Goal: Book appointment/travel/reservation

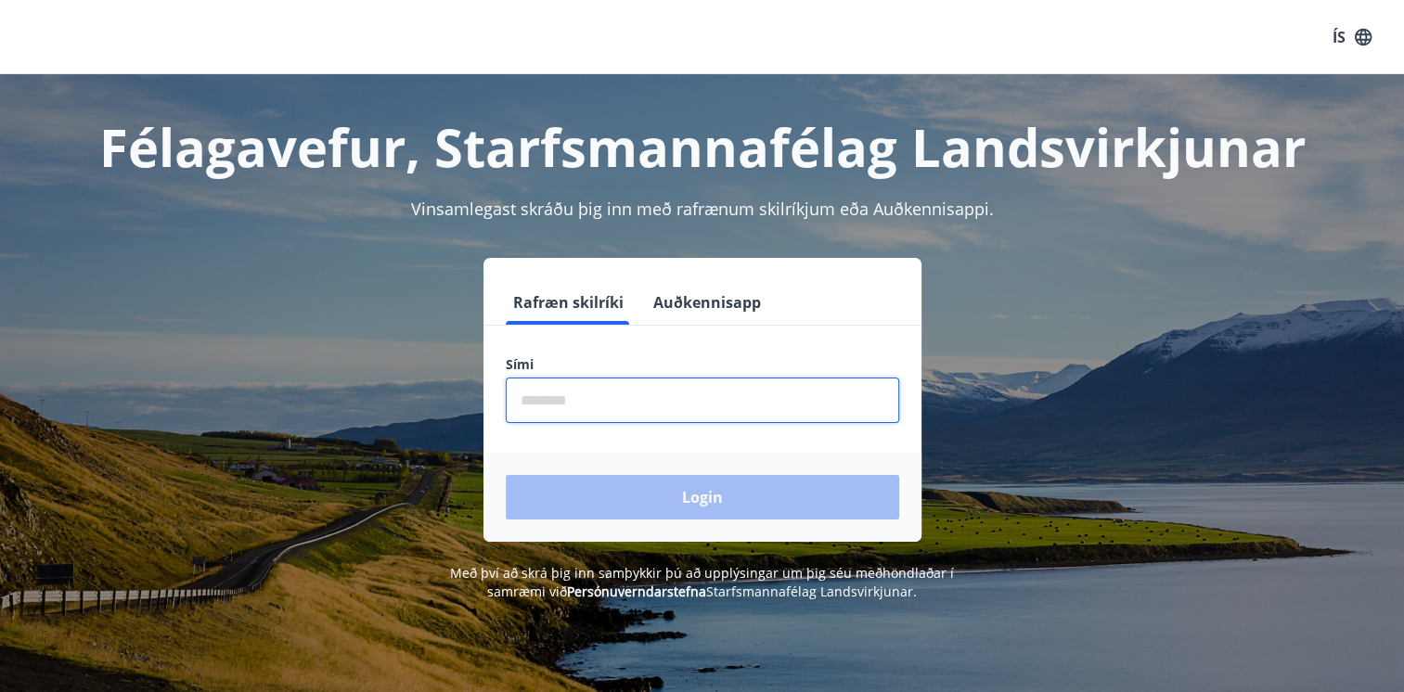
click at [571, 407] on input "phone" at bounding box center [702, 400] width 393 height 45
type input "*"
type input "********"
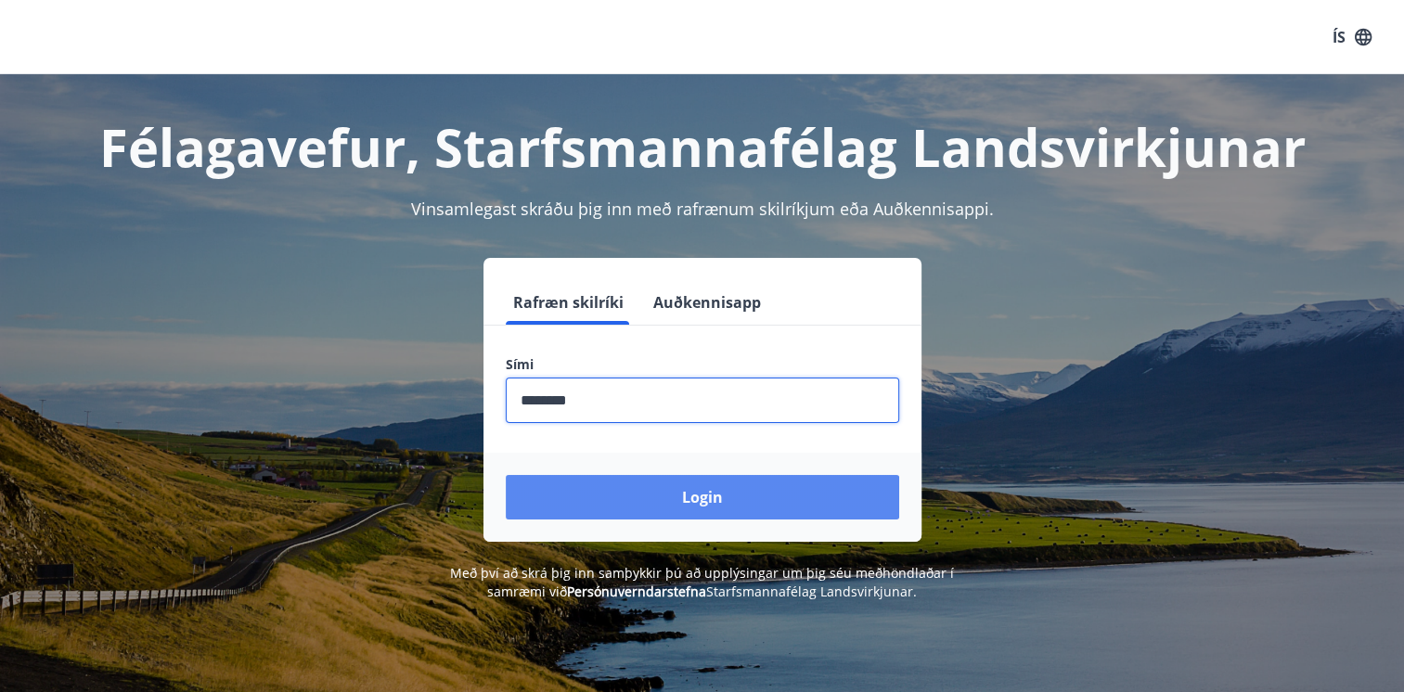
click at [687, 501] on button "Login" at bounding box center [702, 497] width 393 height 45
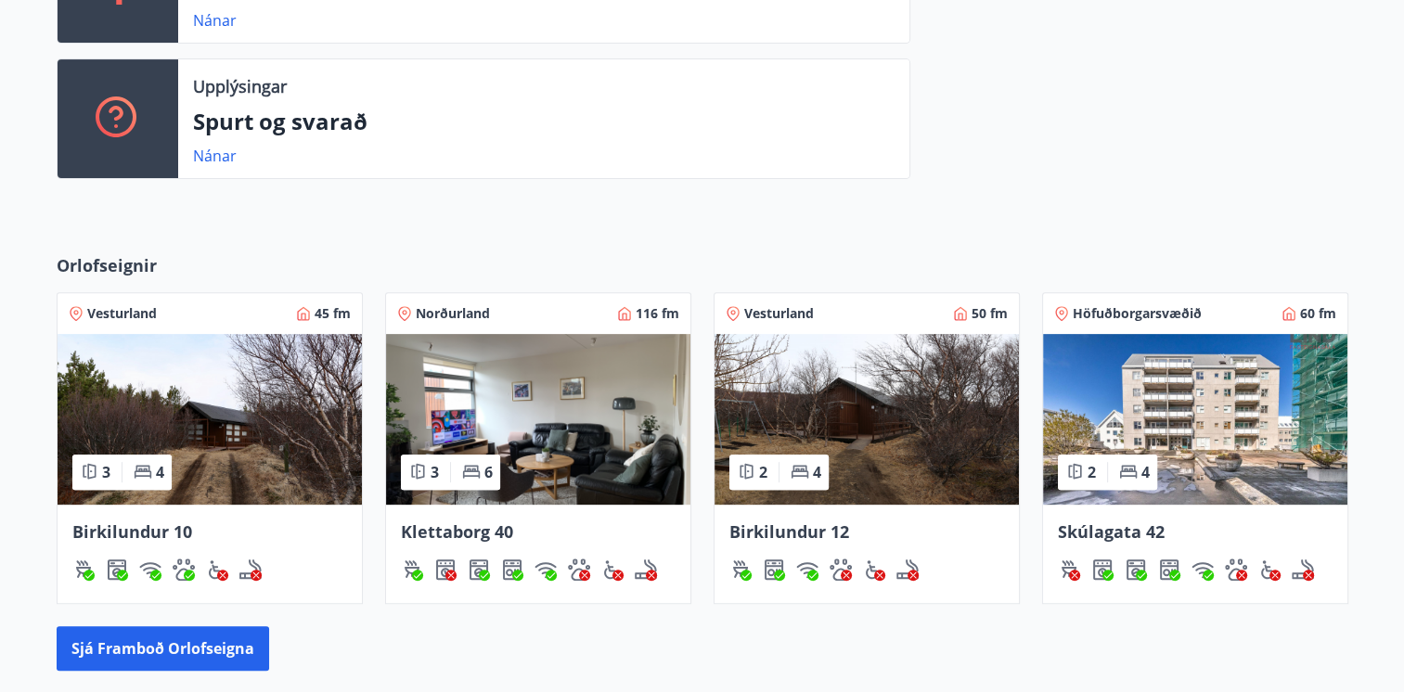
scroll to position [603, 0]
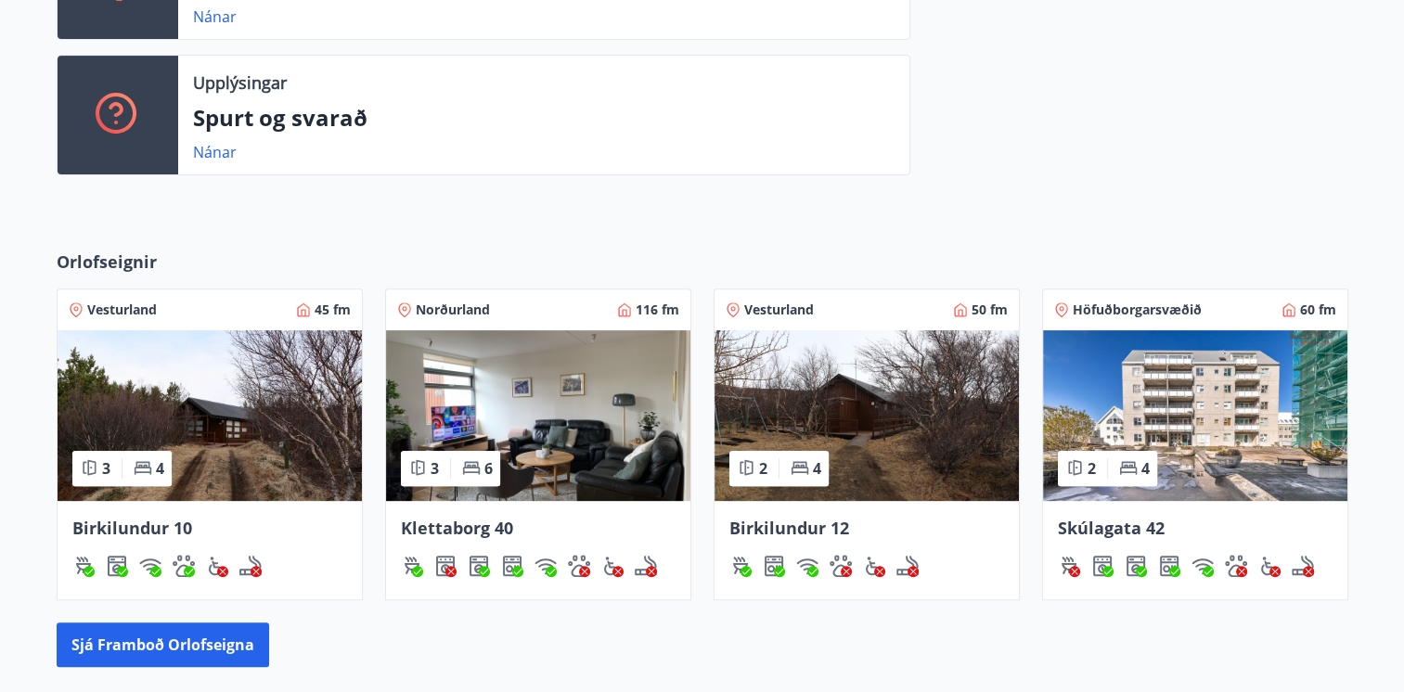
click at [1208, 412] on img at bounding box center [1195, 415] width 304 height 171
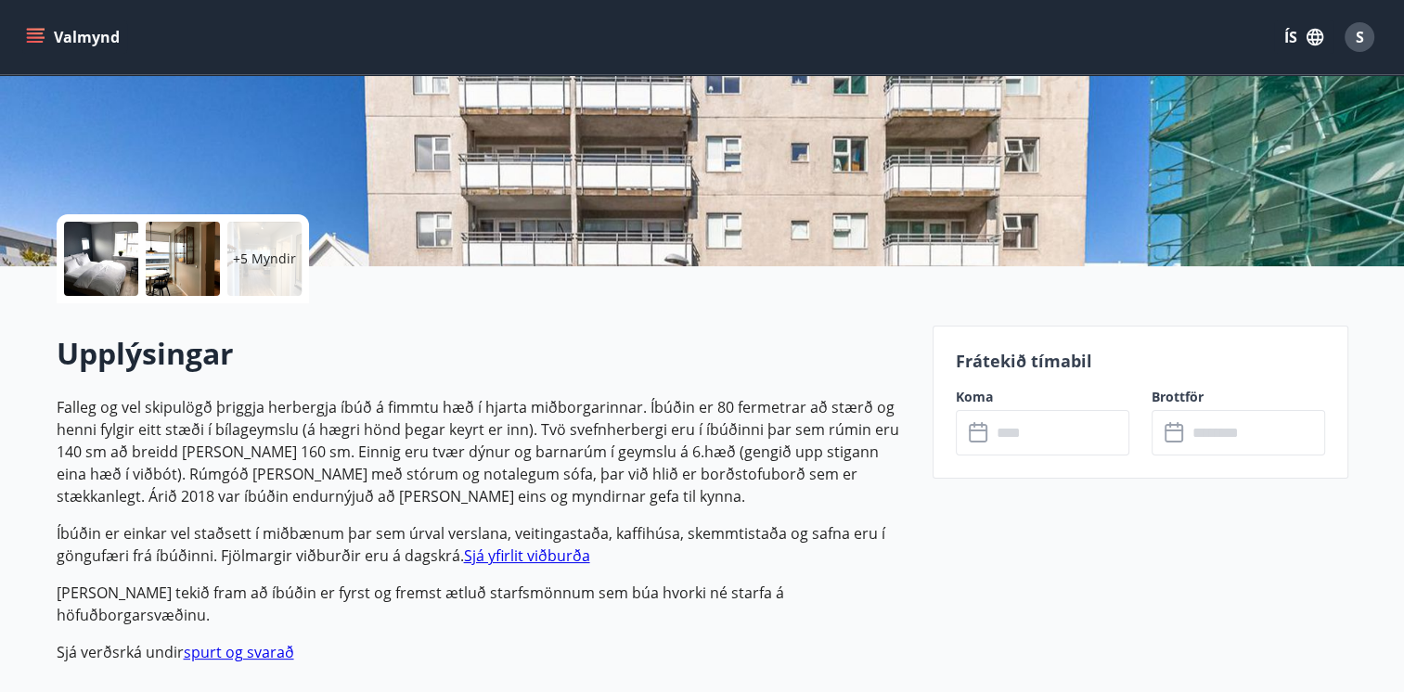
scroll to position [390, 0]
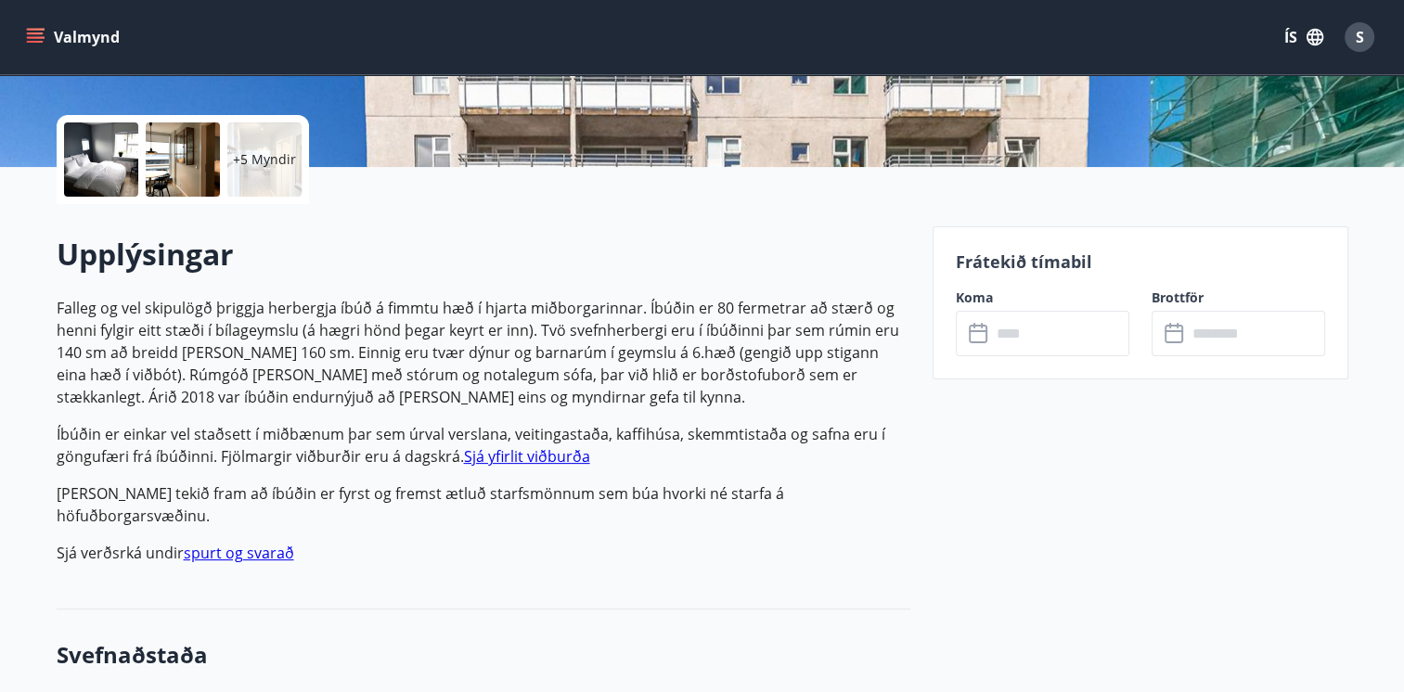
click at [980, 335] on icon at bounding box center [980, 334] width 22 height 22
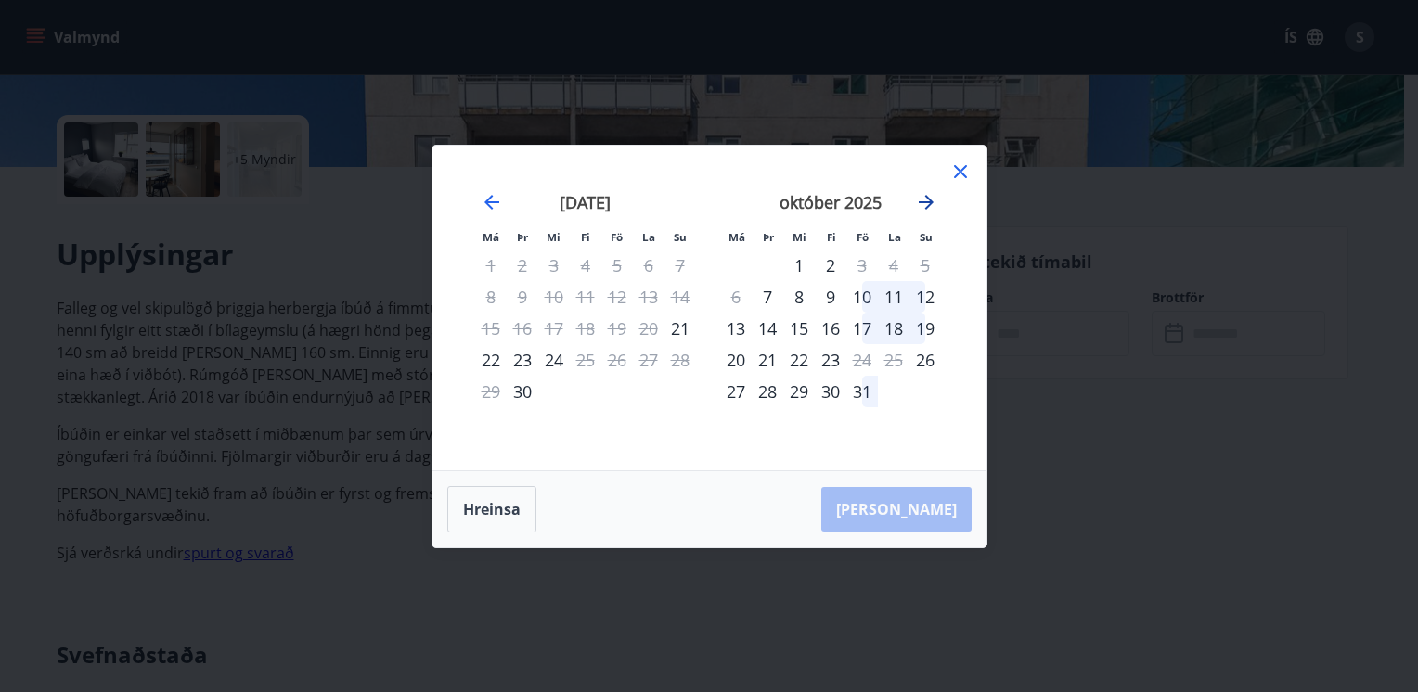
click at [928, 197] on icon "Move forward to switch to the next month." at bounding box center [926, 202] width 22 height 22
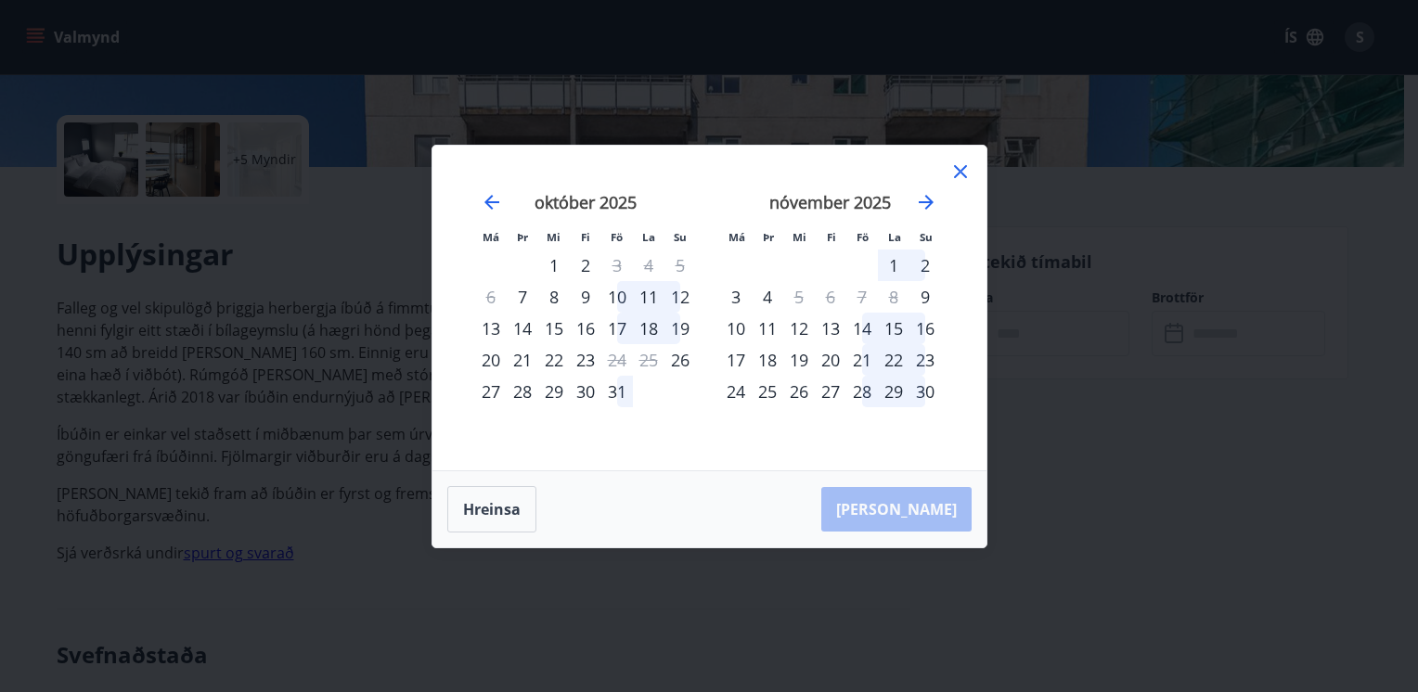
click at [858, 355] on div "21" at bounding box center [862, 360] width 32 height 32
click at [891, 356] on div "22" at bounding box center [894, 360] width 32 height 32
click at [924, 355] on div "23" at bounding box center [925, 360] width 32 height 32
click at [736, 392] on div "24" at bounding box center [736, 392] width 32 height 32
click at [861, 360] on div "21" at bounding box center [862, 360] width 32 height 32
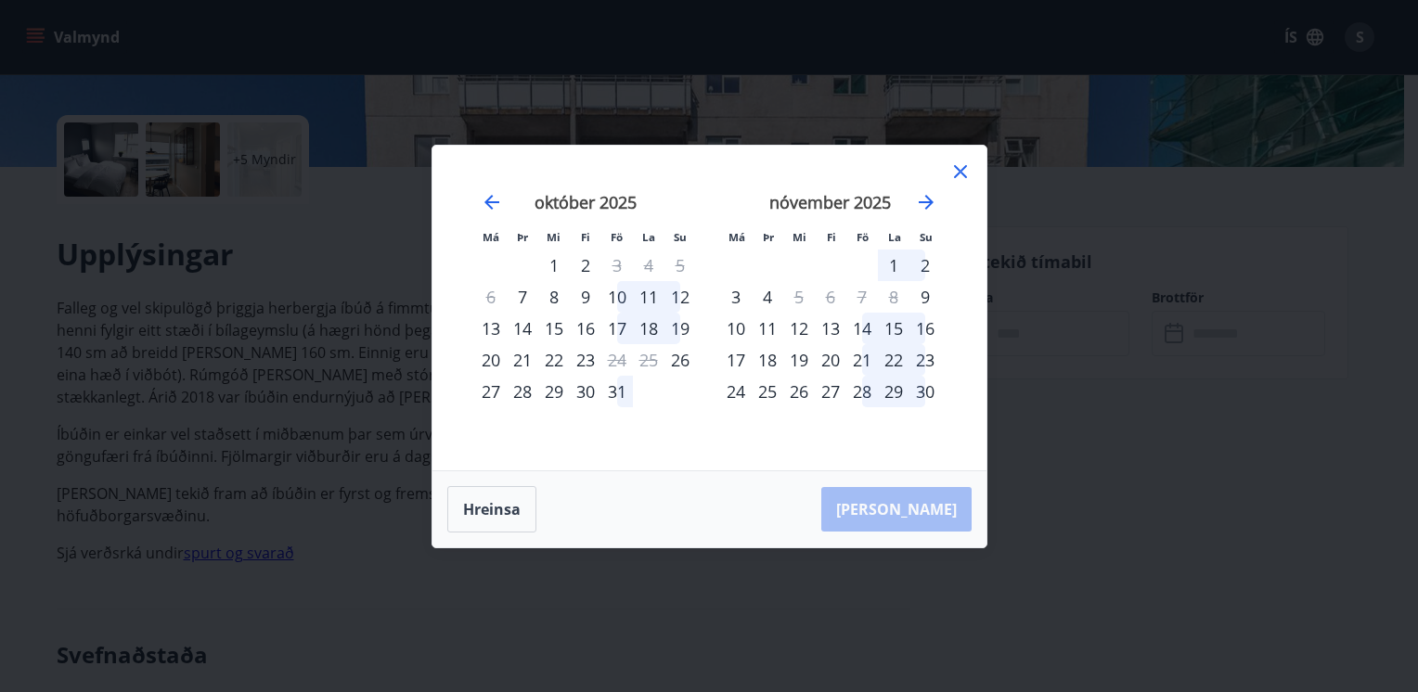
click at [861, 360] on div "21" at bounding box center [862, 360] width 32 height 32
click at [888, 355] on div "22" at bounding box center [894, 360] width 32 height 32
click at [964, 167] on icon at bounding box center [960, 171] width 13 height 13
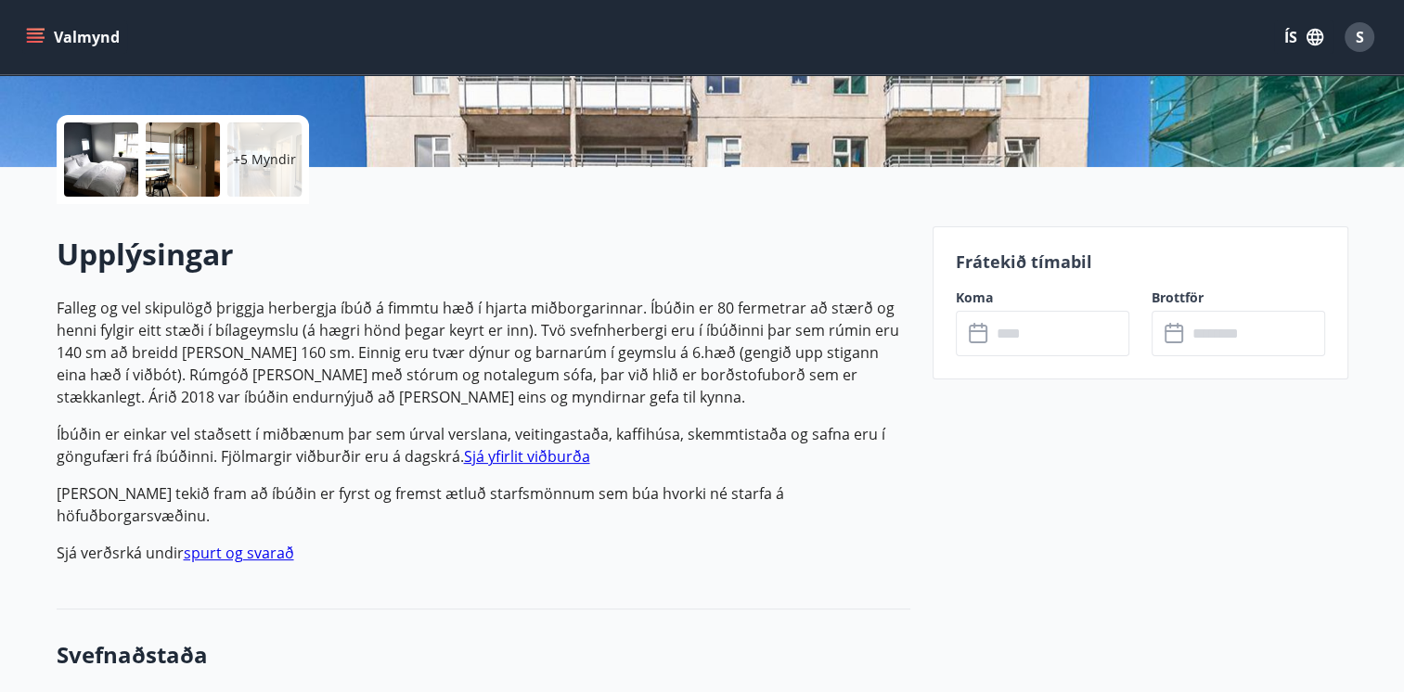
click at [1025, 329] on input "text" at bounding box center [1060, 333] width 138 height 45
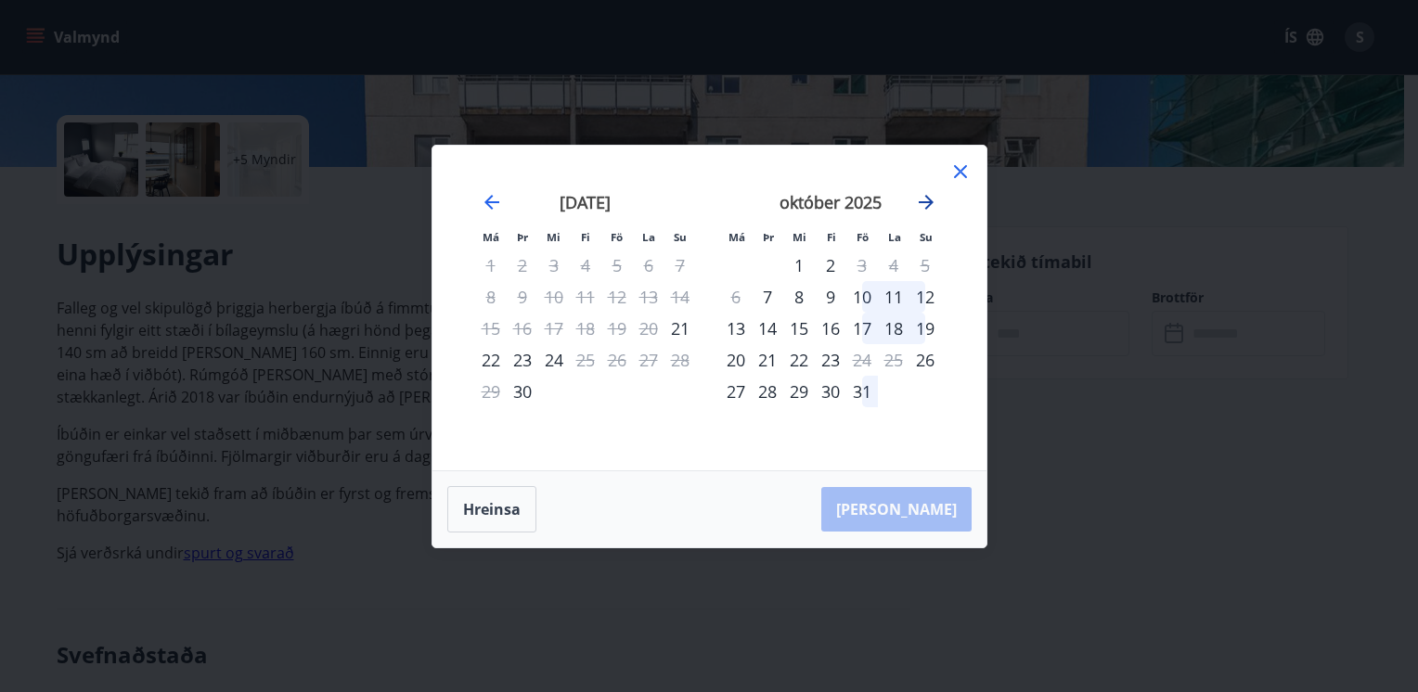
click at [926, 199] on icon "Move forward to switch to the next month." at bounding box center [926, 202] width 22 height 22
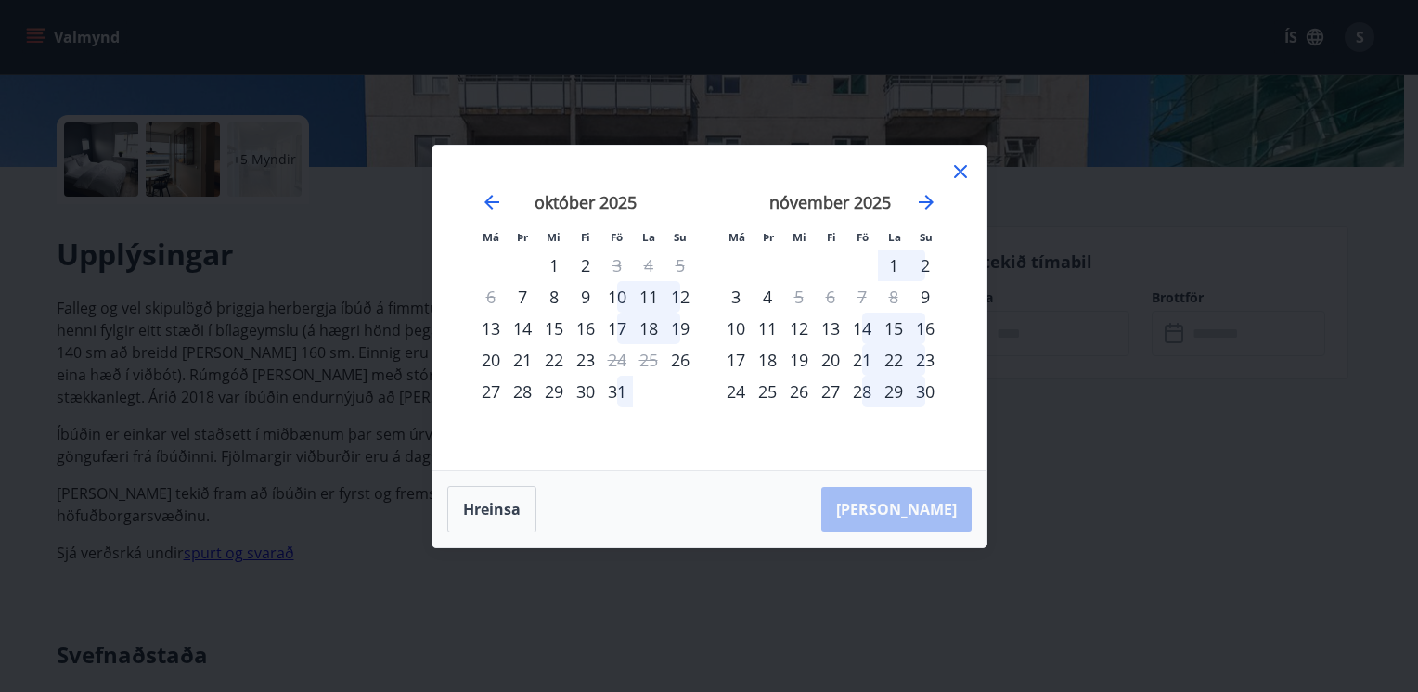
click at [860, 355] on div "21" at bounding box center [862, 360] width 32 height 32
click at [891, 355] on div "22" at bounding box center [894, 360] width 32 height 32
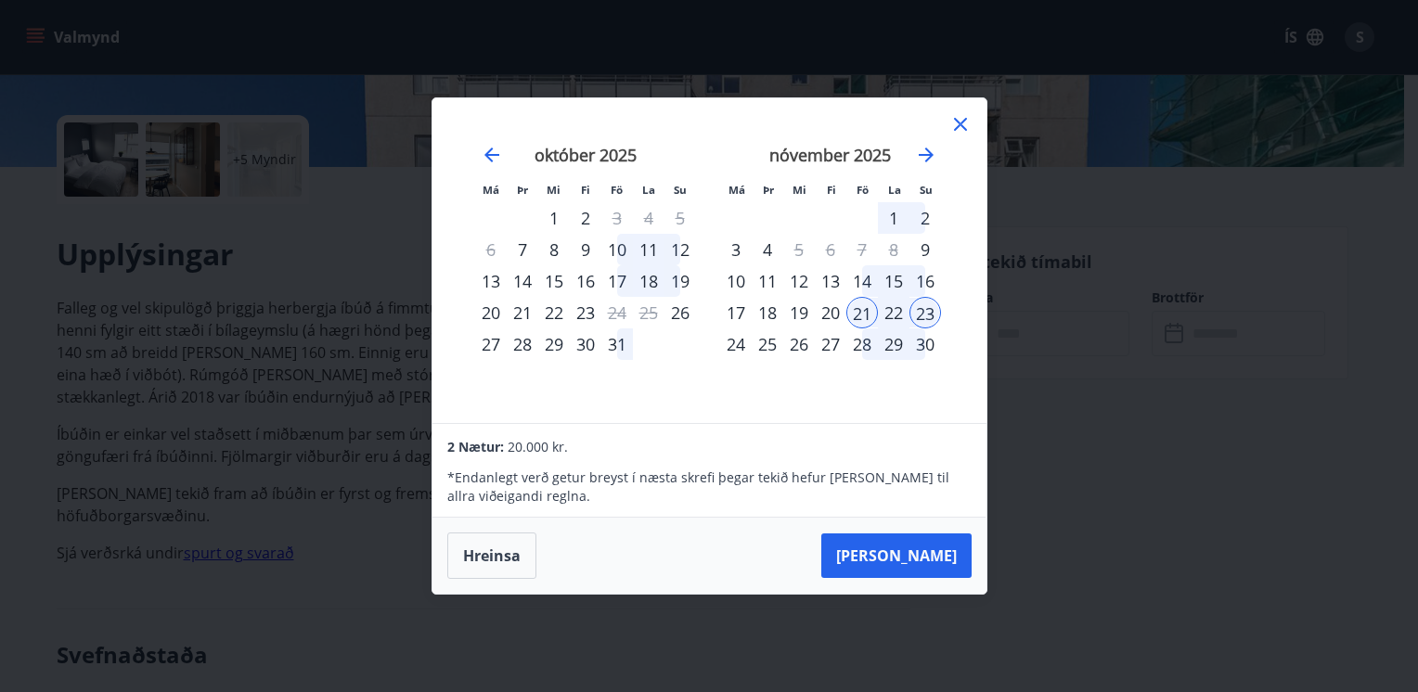
click at [730, 347] on div "24" at bounding box center [736, 345] width 32 height 32
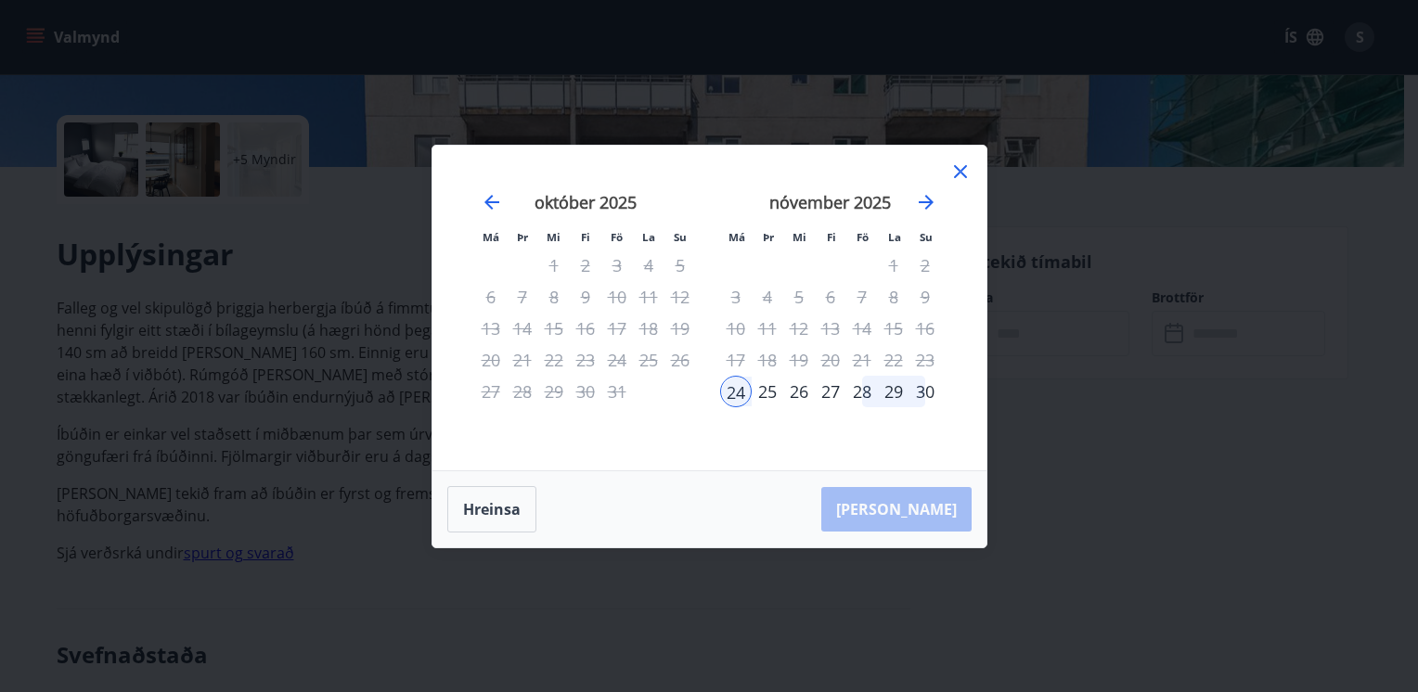
click at [963, 177] on icon at bounding box center [960, 172] width 22 height 22
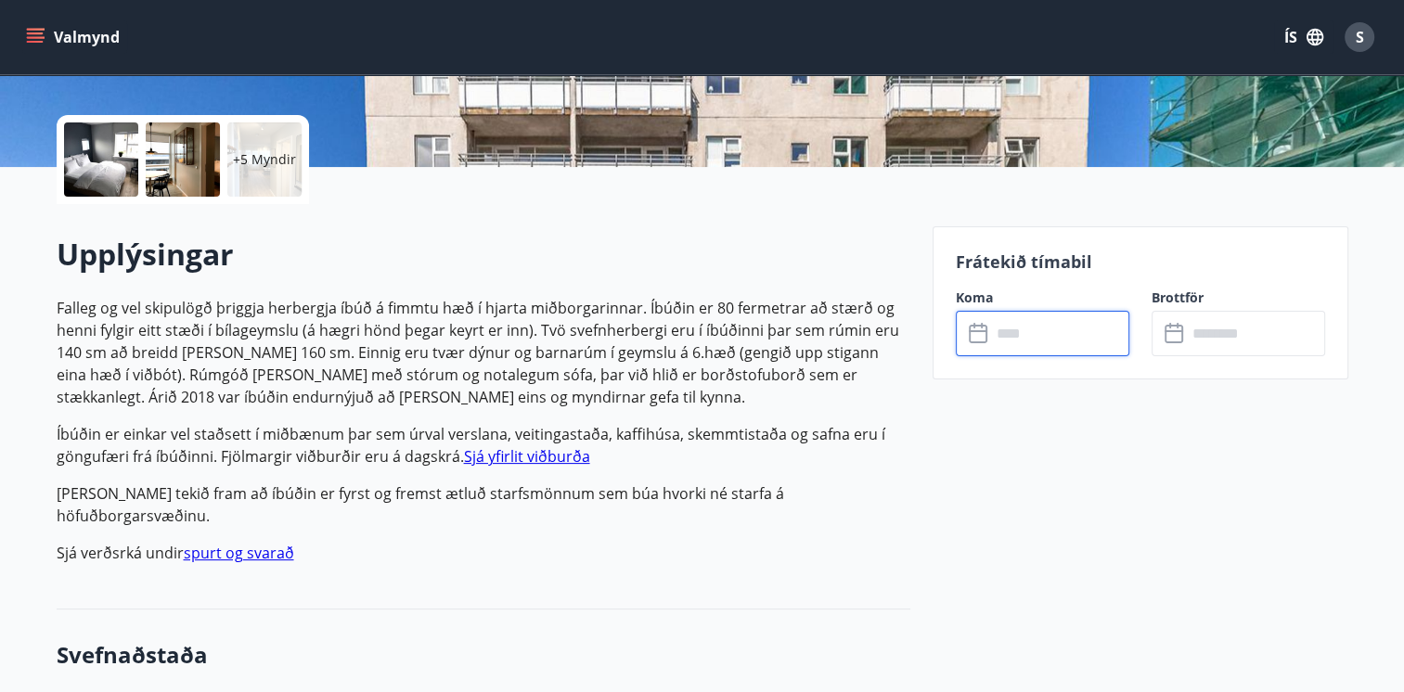
click at [1035, 334] on input "text" at bounding box center [1060, 333] width 138 height 45
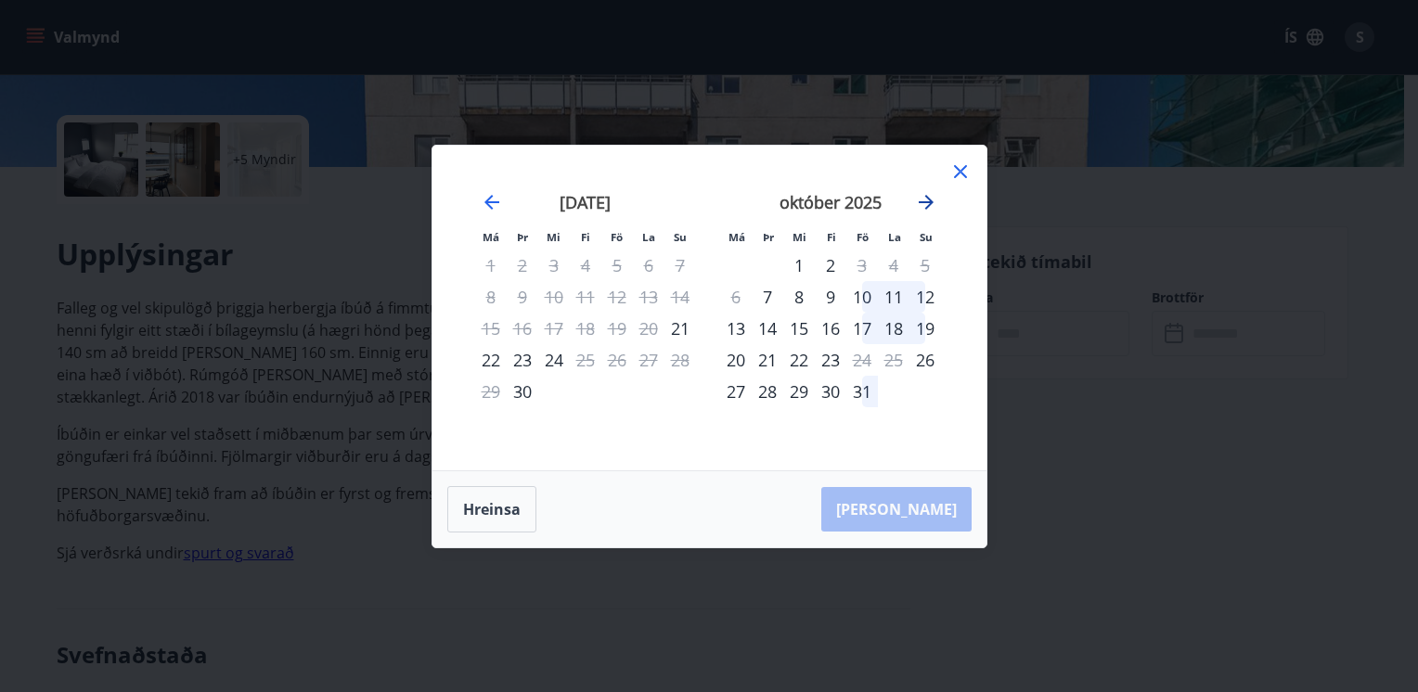
click at [922, 203] on icon "Move forward to switch to the next month." at bounding box center [926, 202] width 22 height 22
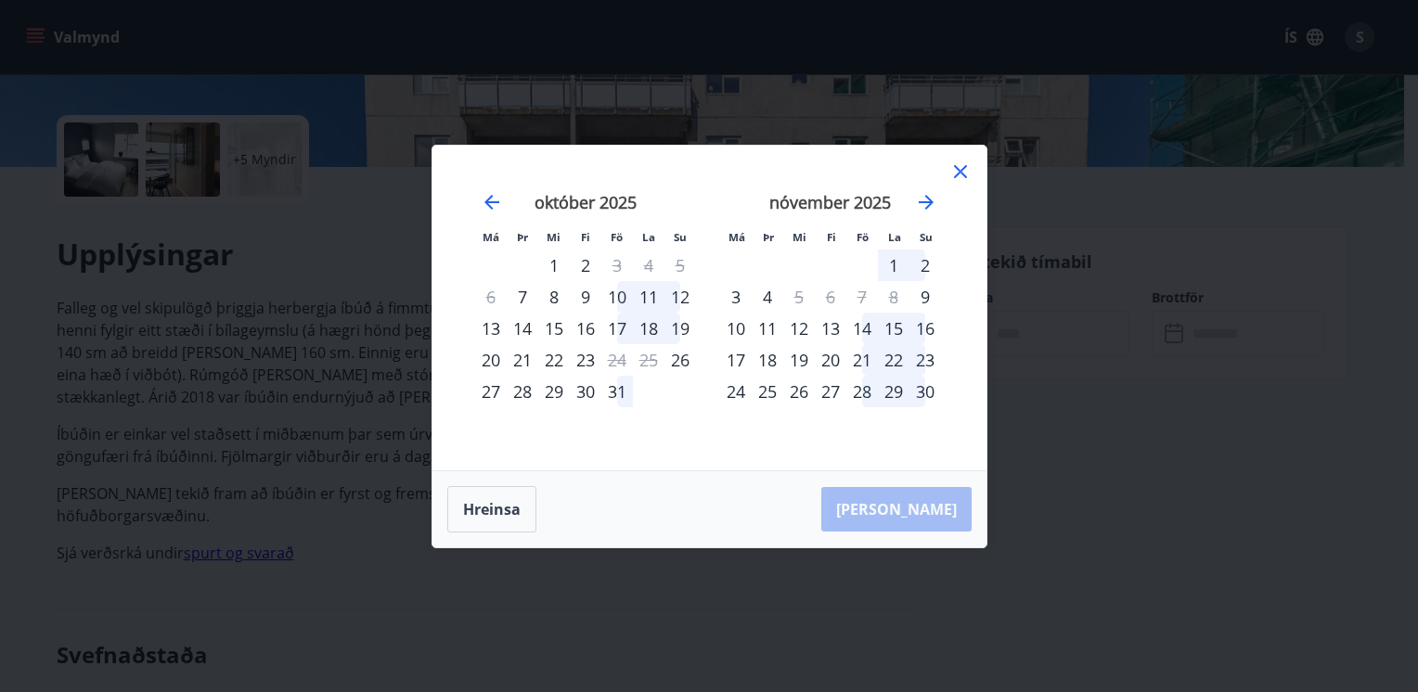
click at [860, 354] on div "21" at bounding box center [862, 360] width 32 height 32
click at [737, 389] on div "24" at bounding box center [736, 392] width 32 height 32
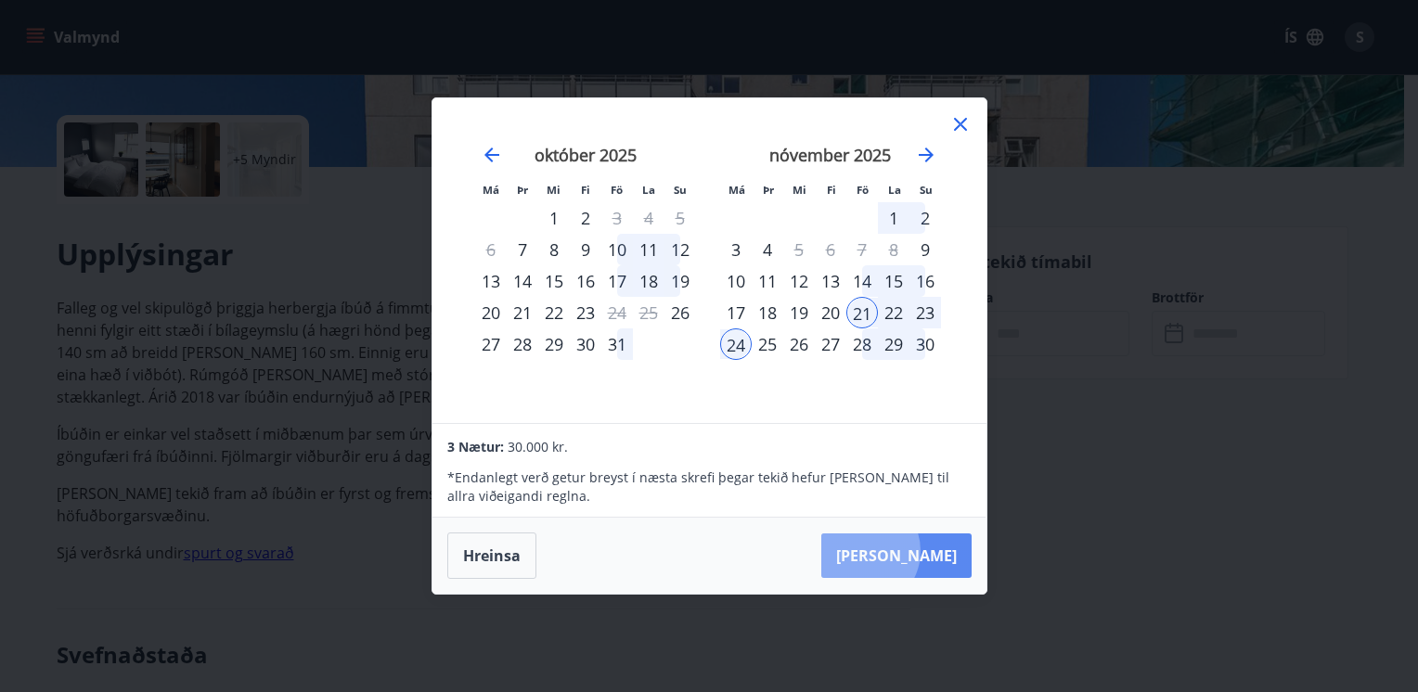
click at [921, 551] on button "Taka Frá" at bounding box center [896, 556] width 150 height 45
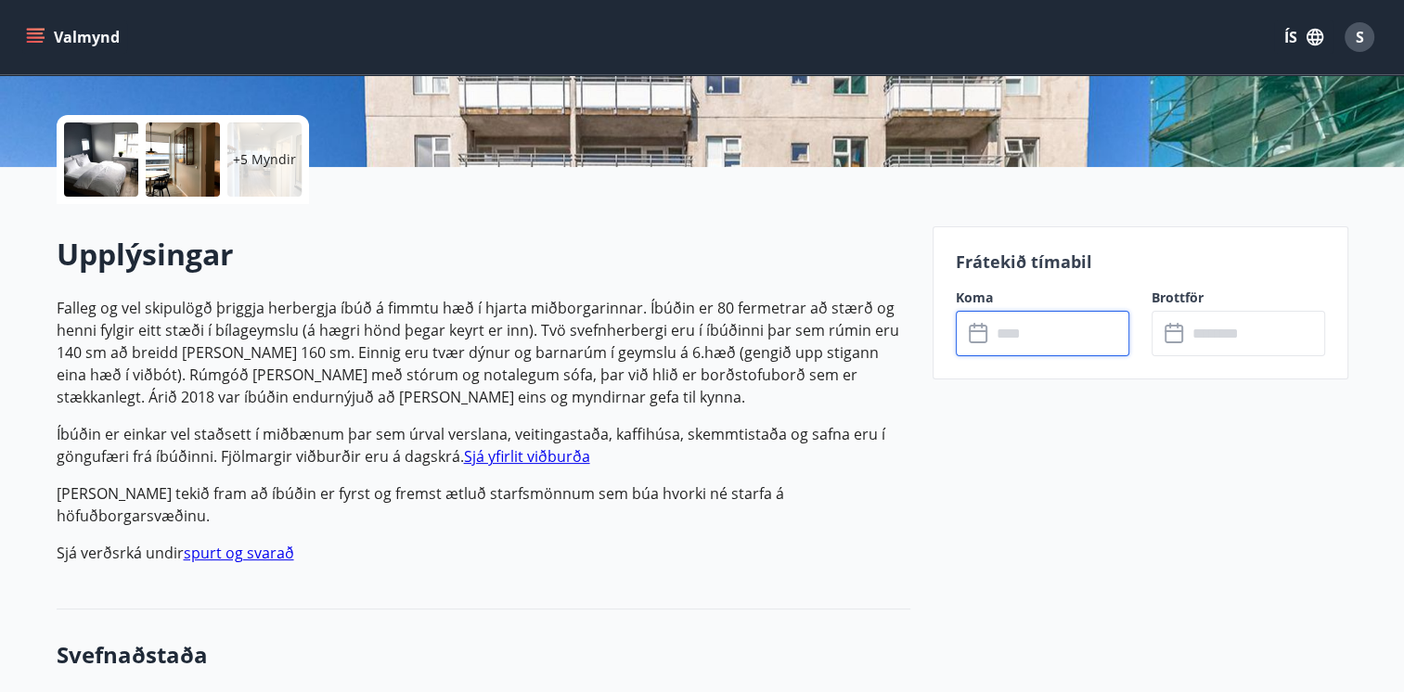
type input "******"
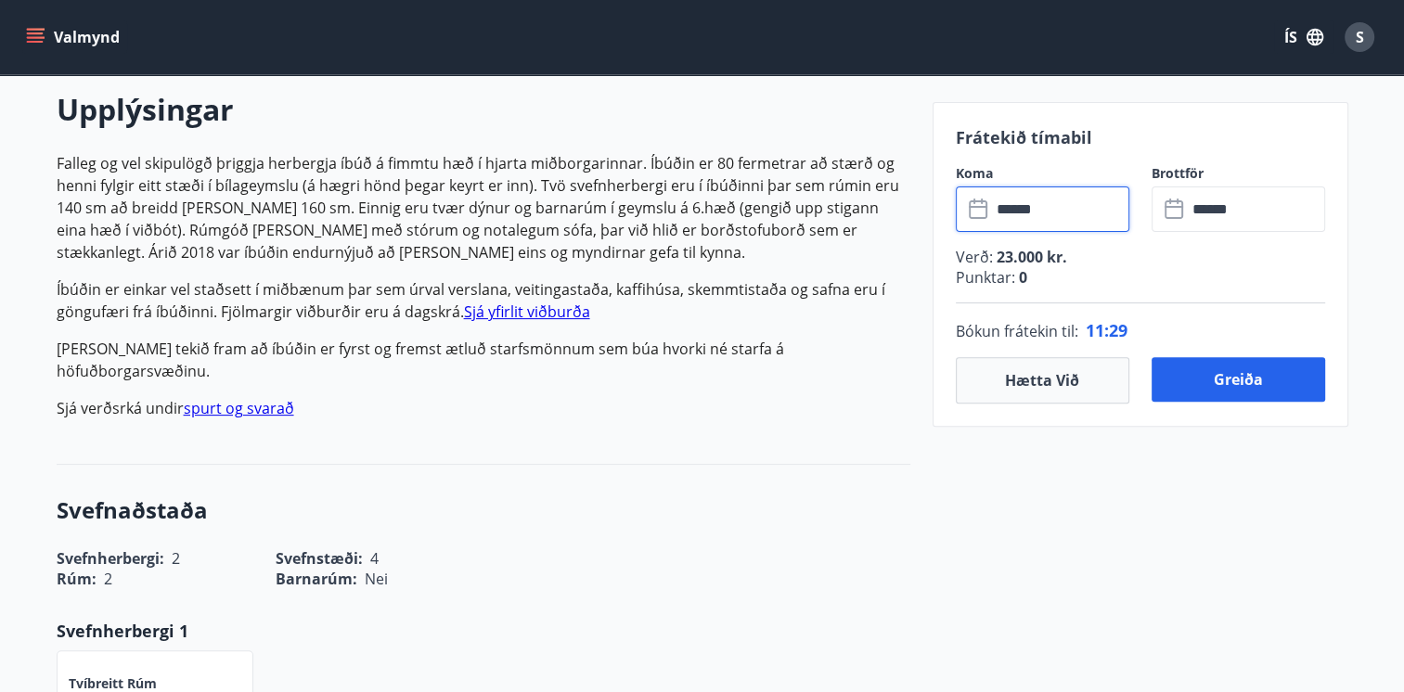
scroll to position [538, 0]
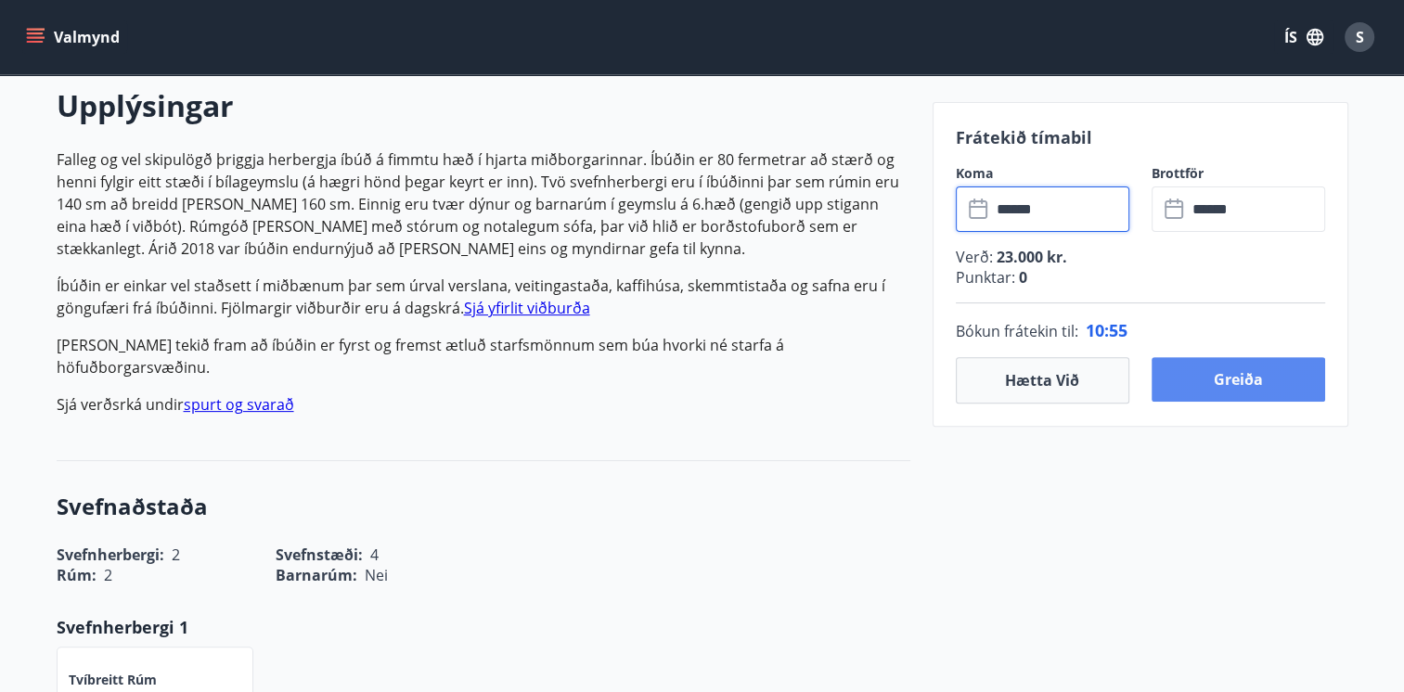
click at [1244, 379] on button "Greiða" at bounding box center [1239, 379] width 174 height 45
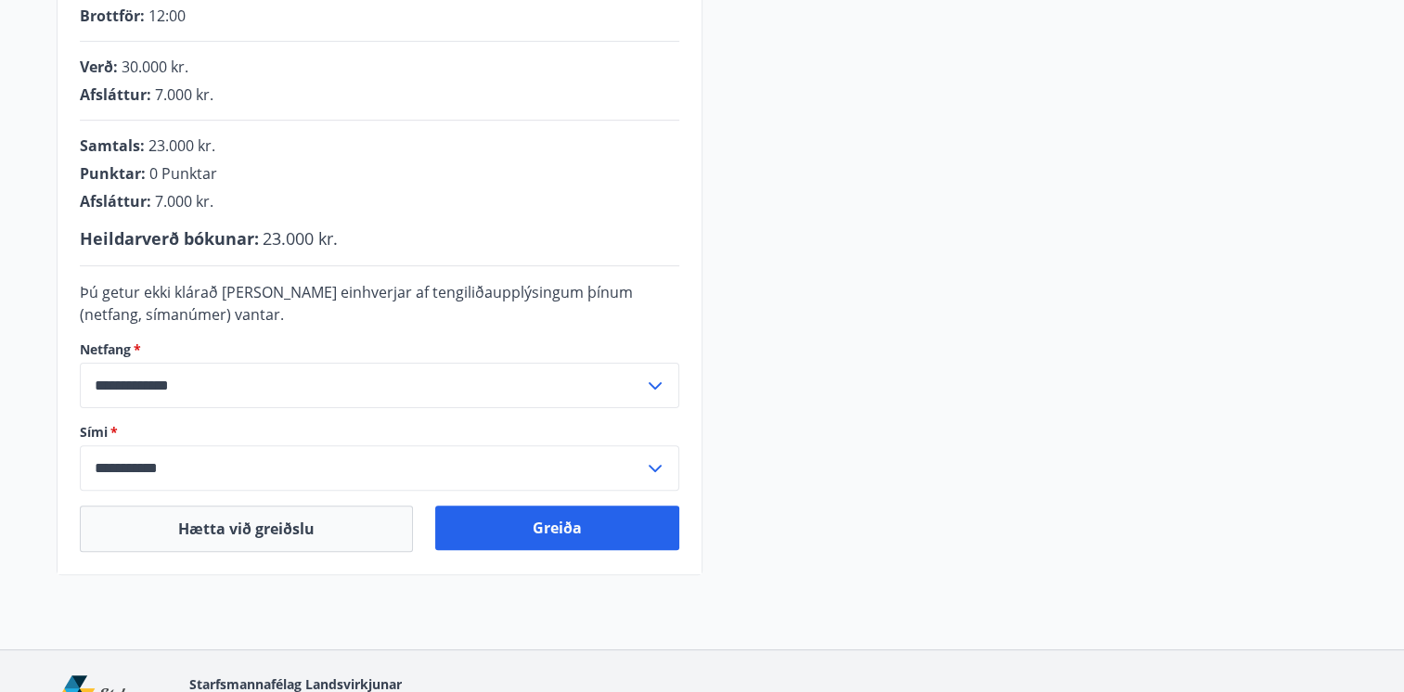
scroll to position [453, 0]
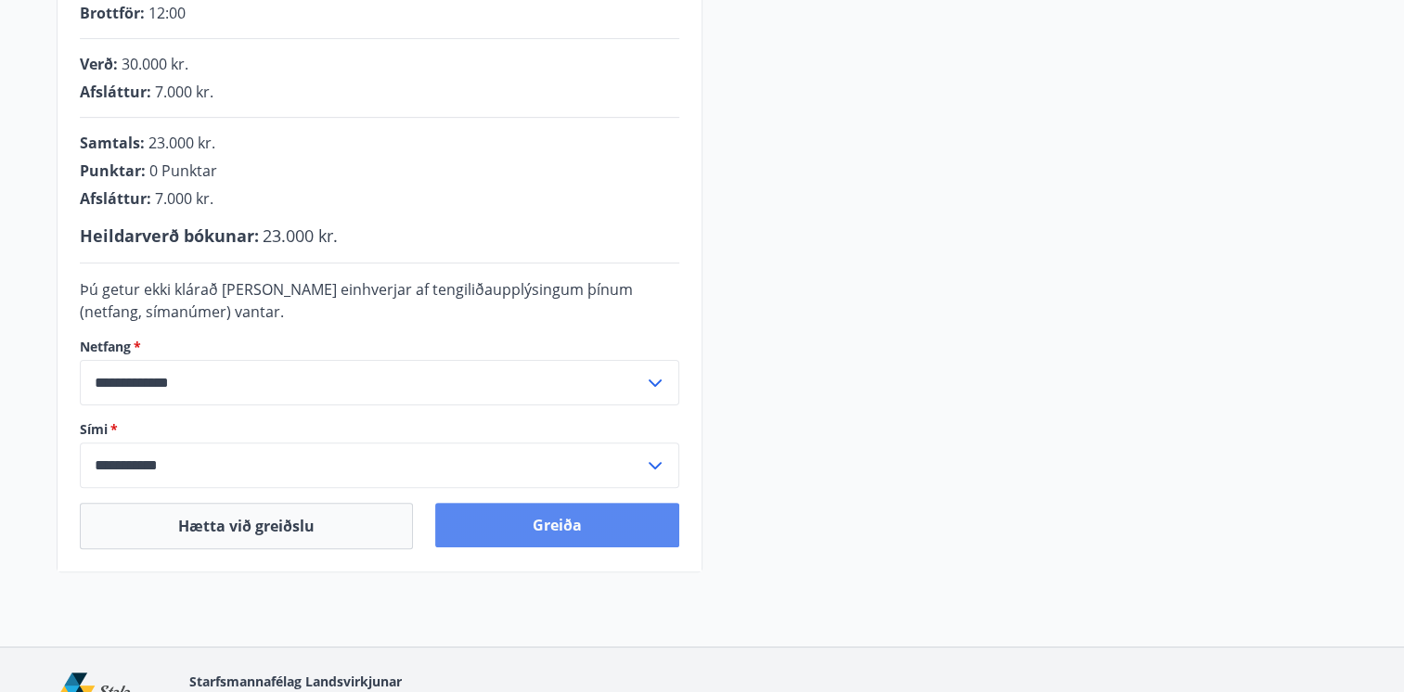
click at [561, 523] on button "Greiða" at bounding box center [557, 525] width 244 height 45
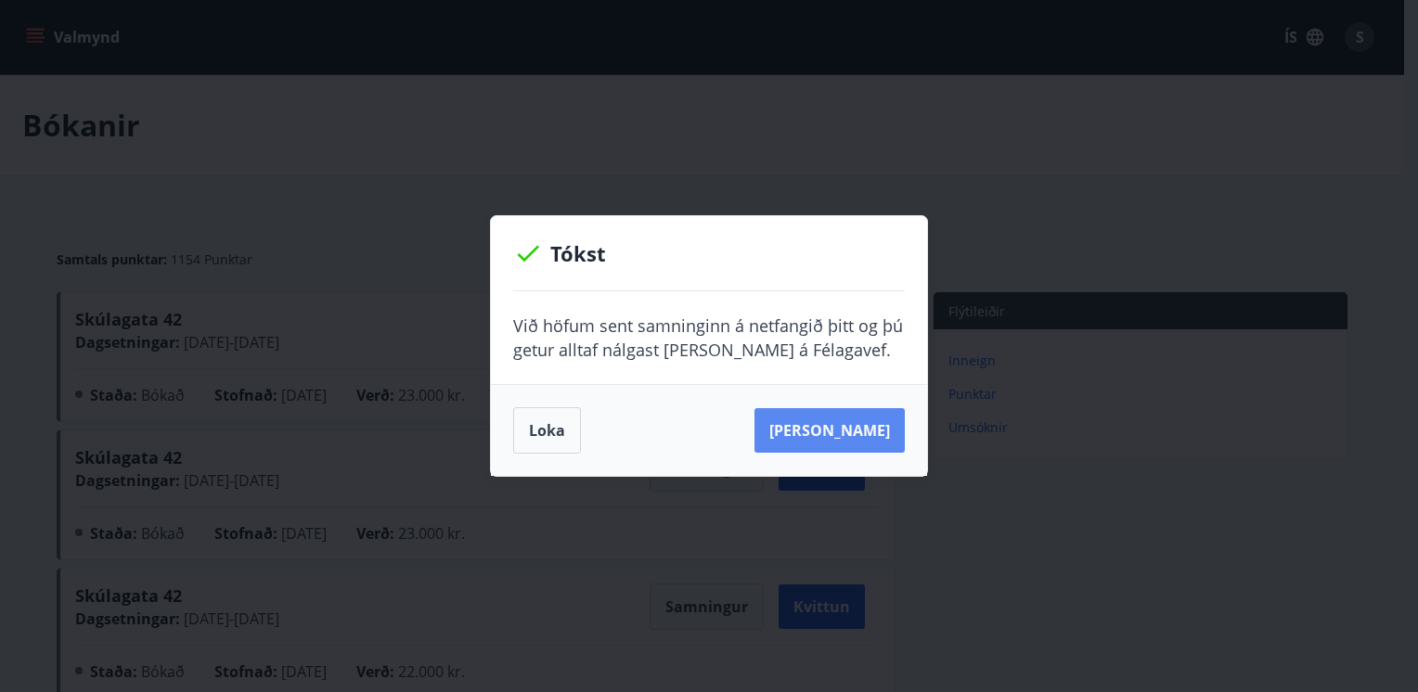
click at [843, 433] on button "Sjá samning" at bounding box center [829, 430] width 150 height 45
click at [549, 420] on button "Loka" at bounding box center [547, 430] width 68 height 46
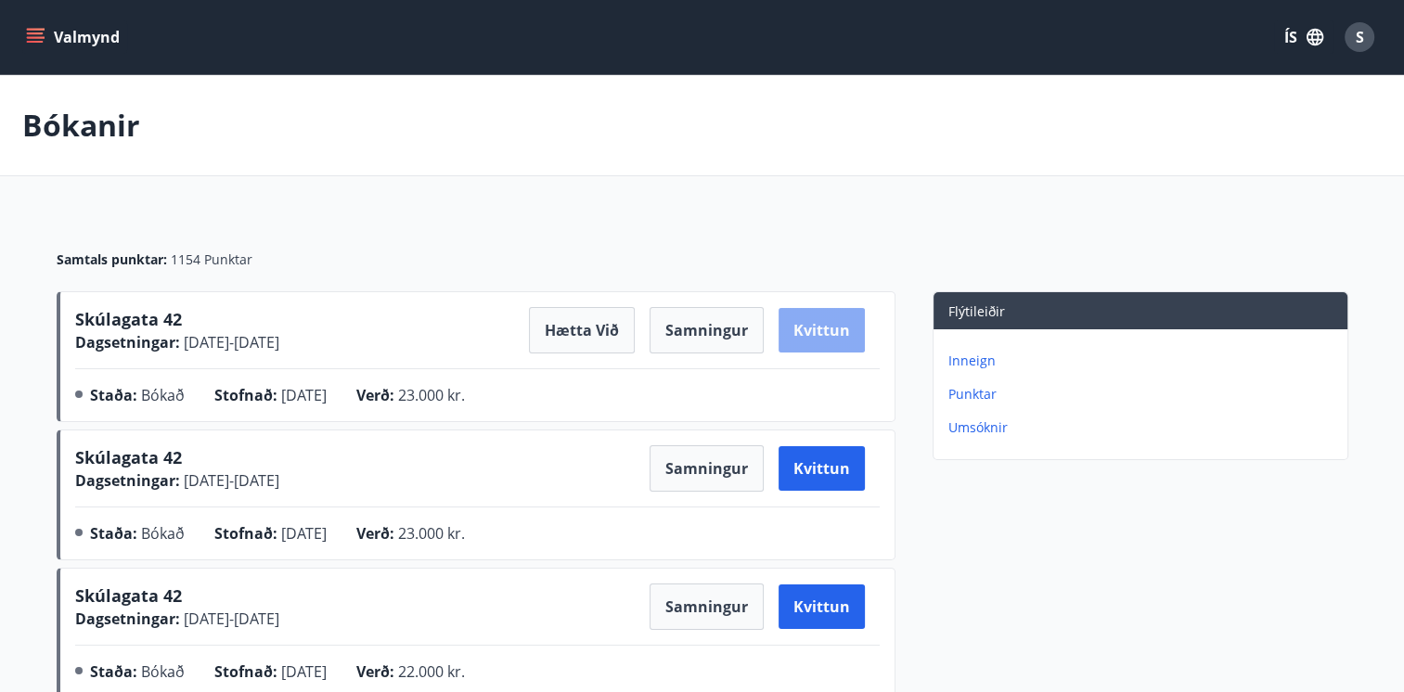
click at [818, 330] on button "Kvittun" at bounding box center [822, 330] width 86 height 45
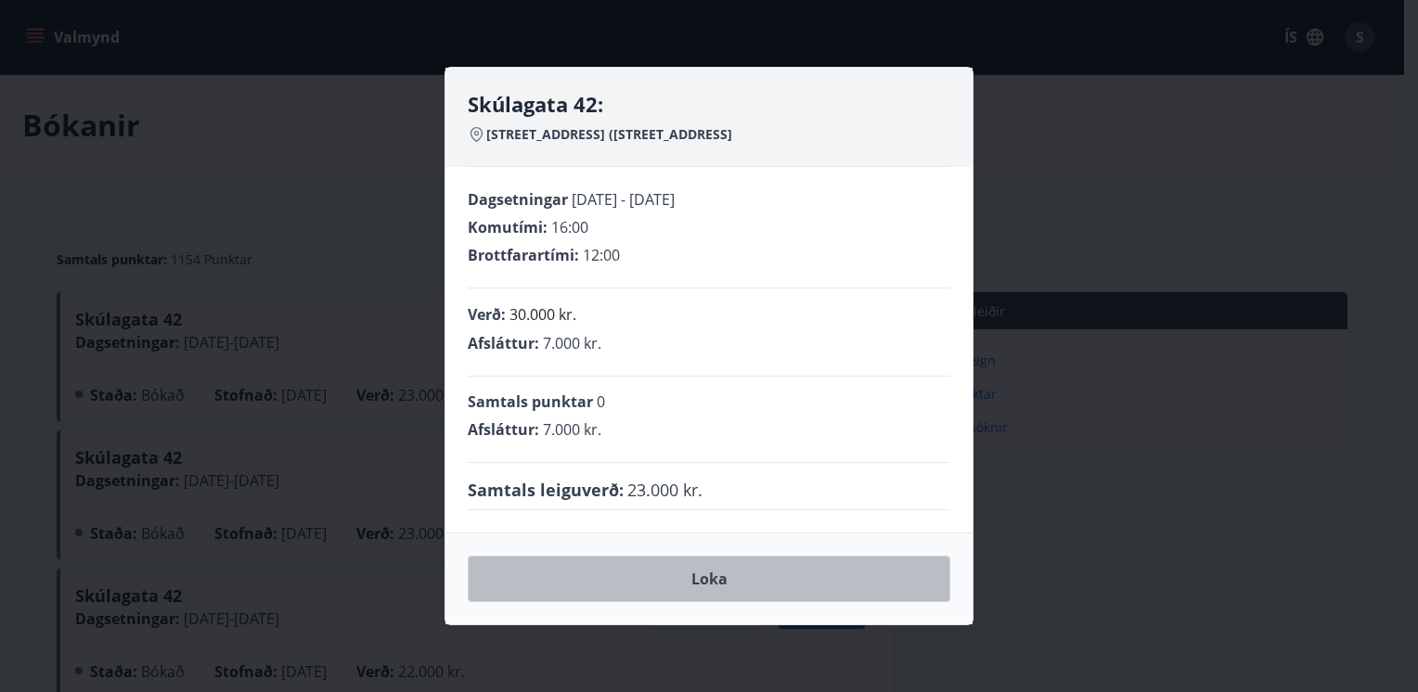
click at [714, 575] on button "Loka" at bounding box center [709, 579] width 483 height 46
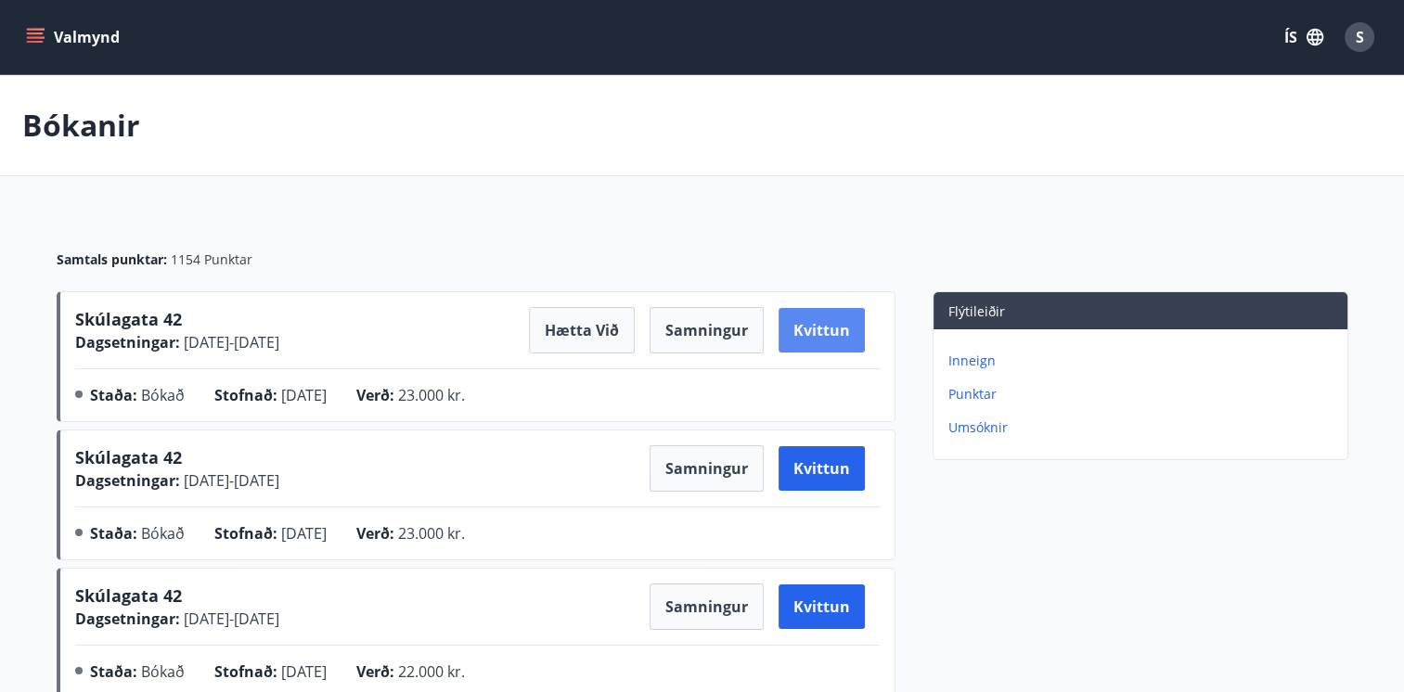
click at [826, 322] on button "Kvittun" at bounding box center [822, 330] width 86 height 45
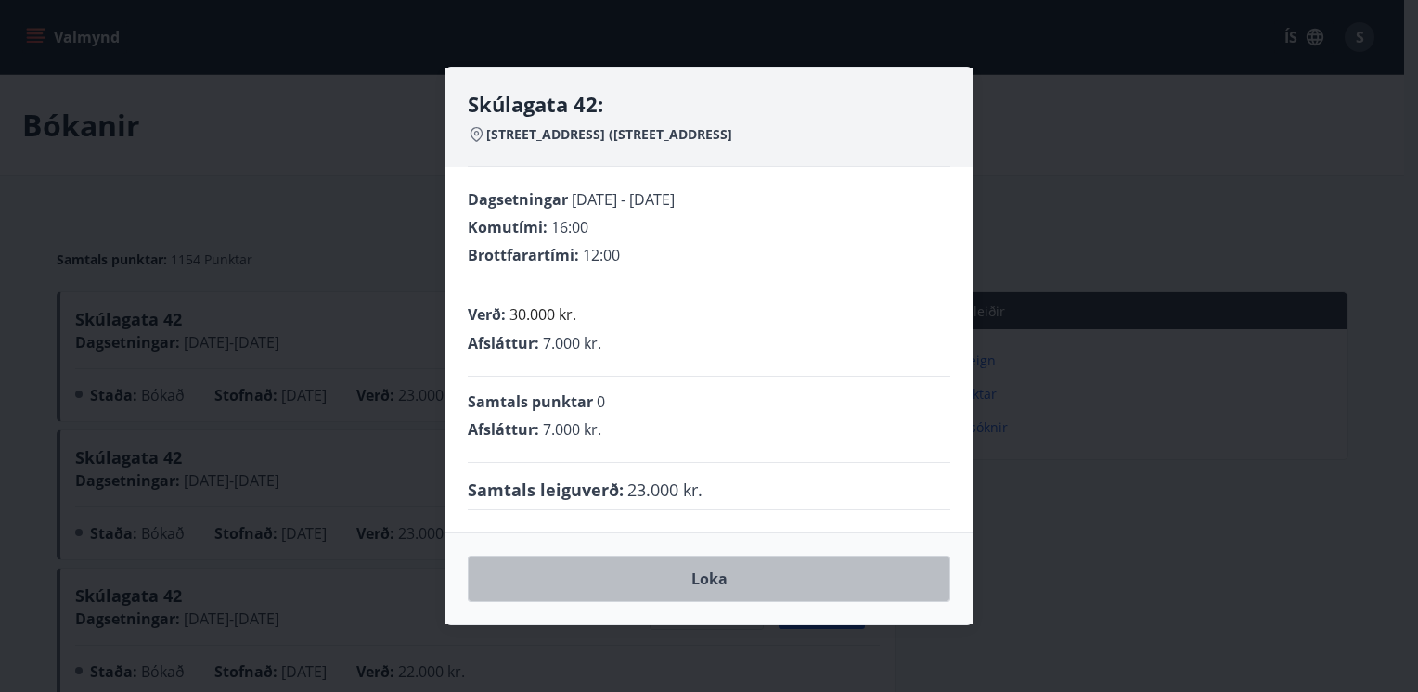
click at [713, 582] on button "Loka" at bounding box center [709, 579] width 483 height 46
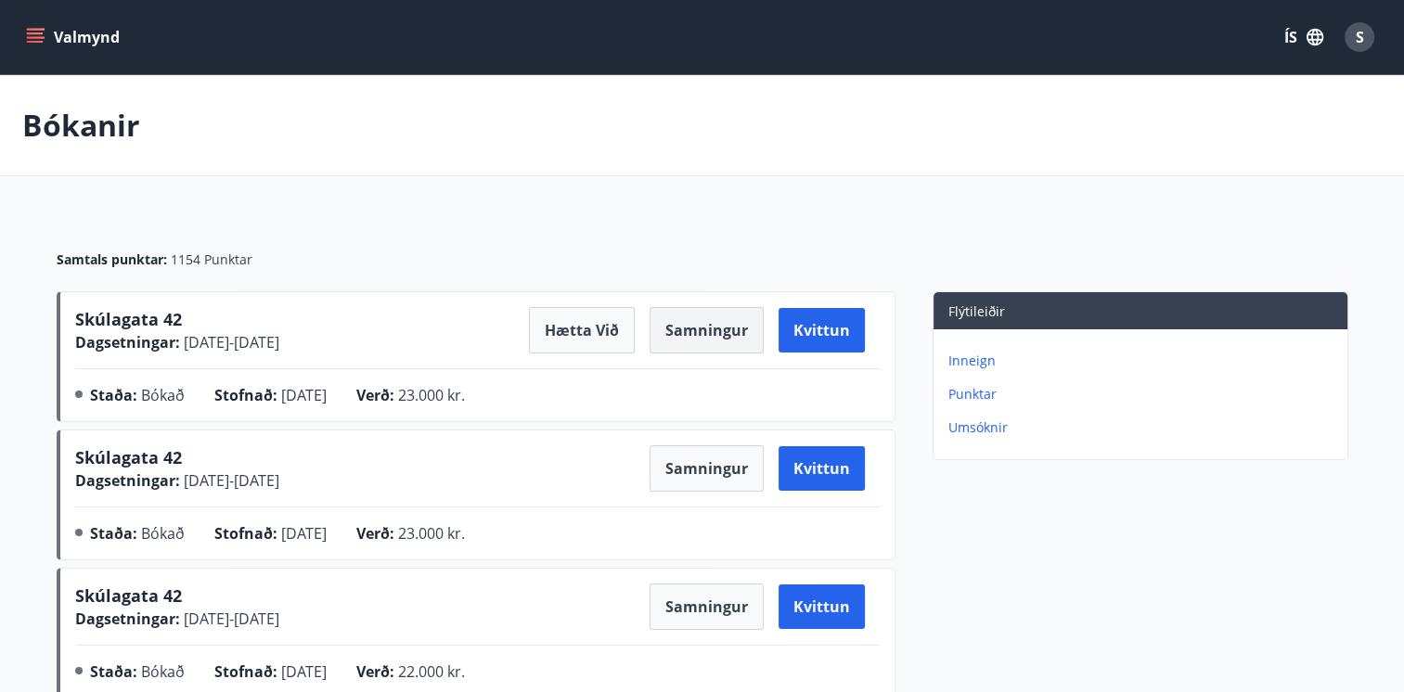
click at [705, 340] on button "Samningur" at bounding box center [707, 330] width 114 height 46
click at [1358, 32] on span "S" at bounding box center [1360, 37] width 8 height 20
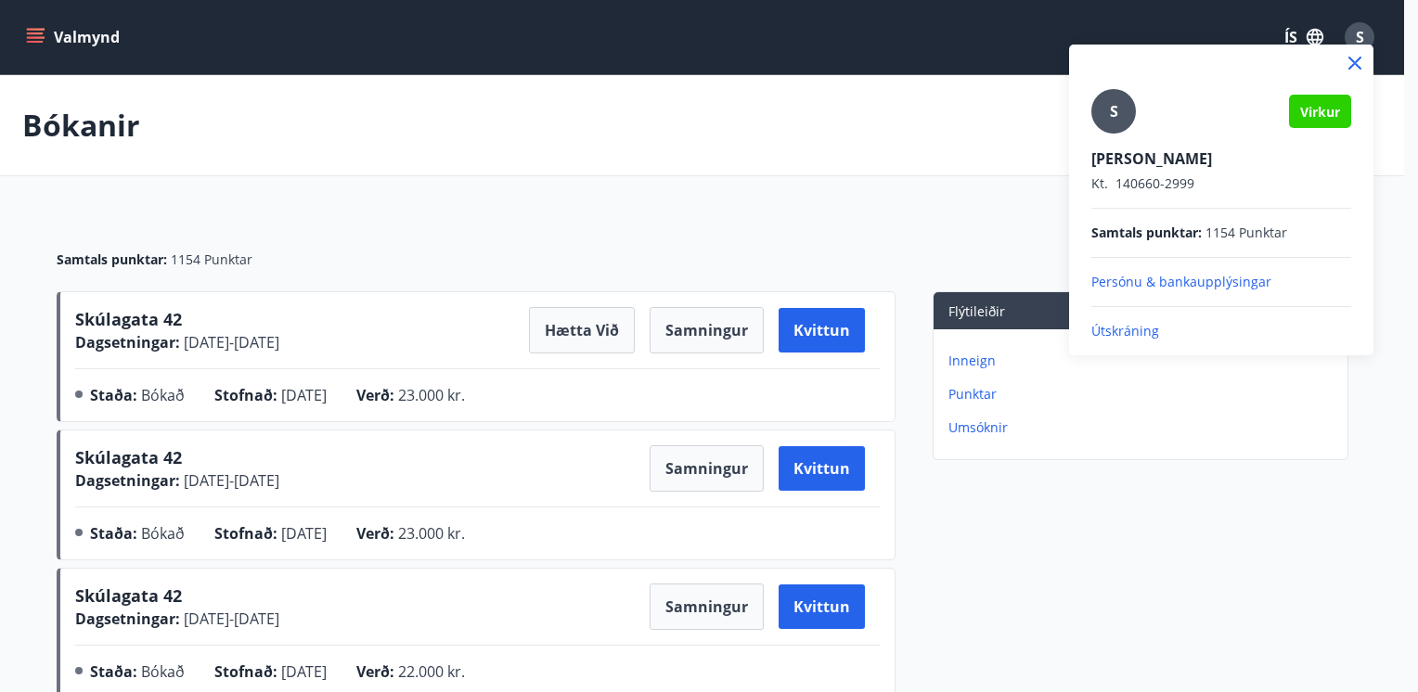
click at [1139, 324] on p "Útskráning" at bounding box center [1221, 331] width 260 height 19
